Goal: Task Accomplishment & Management: Use online tool/utility

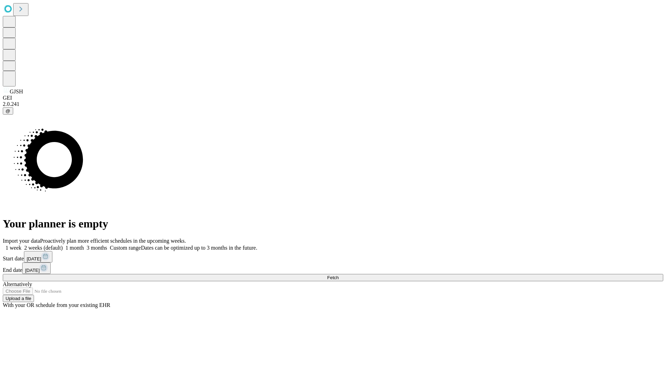
click at [338, 275] on span "Fetch" at bounding box center [332, 277] width 11 height 5
